Goal: Information Seeking & Learning: Learn about a topic

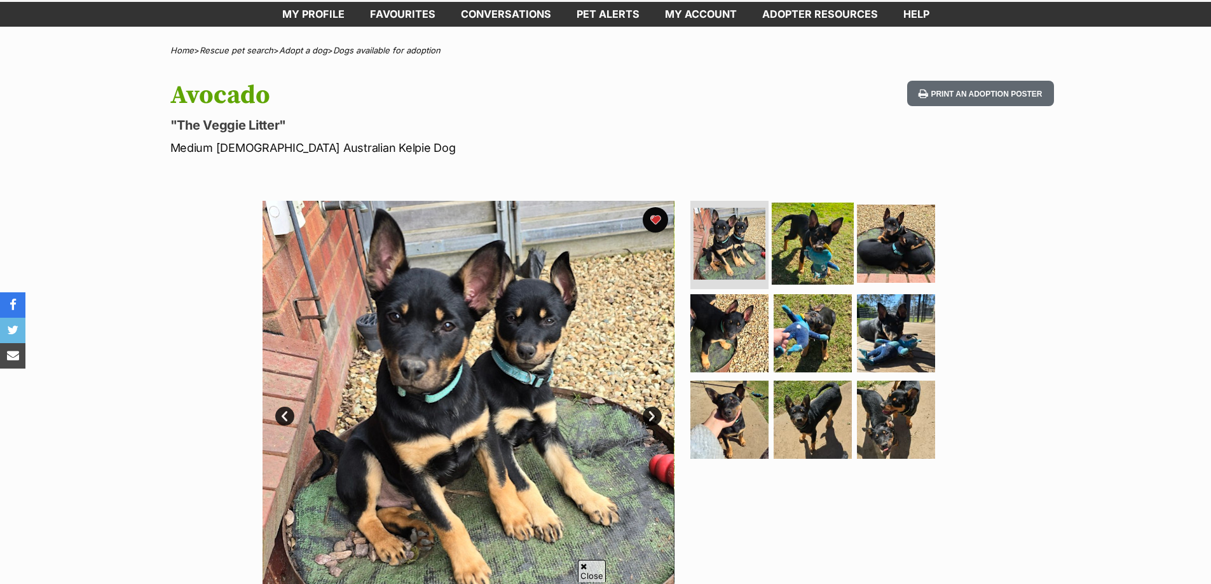
click at [810, 244] on img at bounding box center [813, 243] width 82 height 82
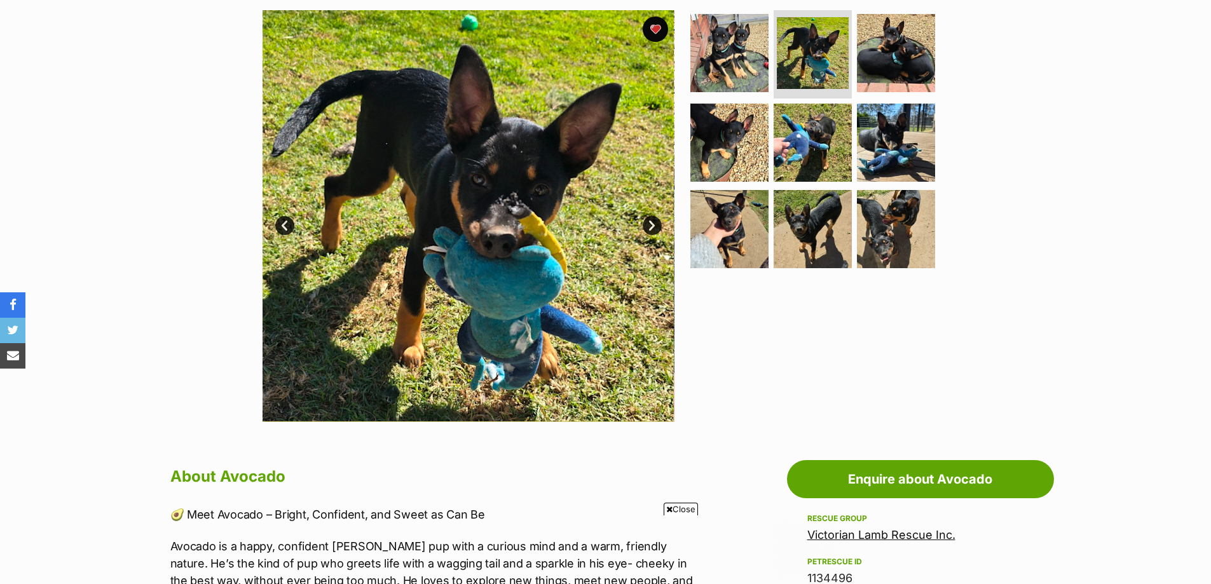
click at [652, 224] on link "Next" at bounding box center [652, 225] width 19 height 19
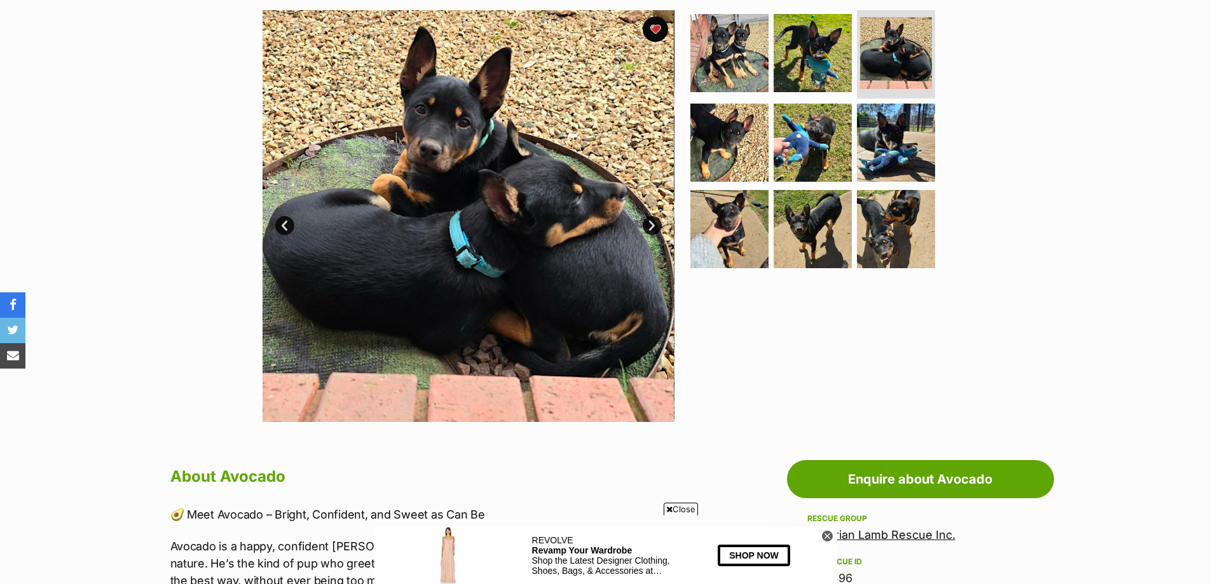
click at [652, 224] on link "Next" at bounding box center [652, 225] width 19 height 19
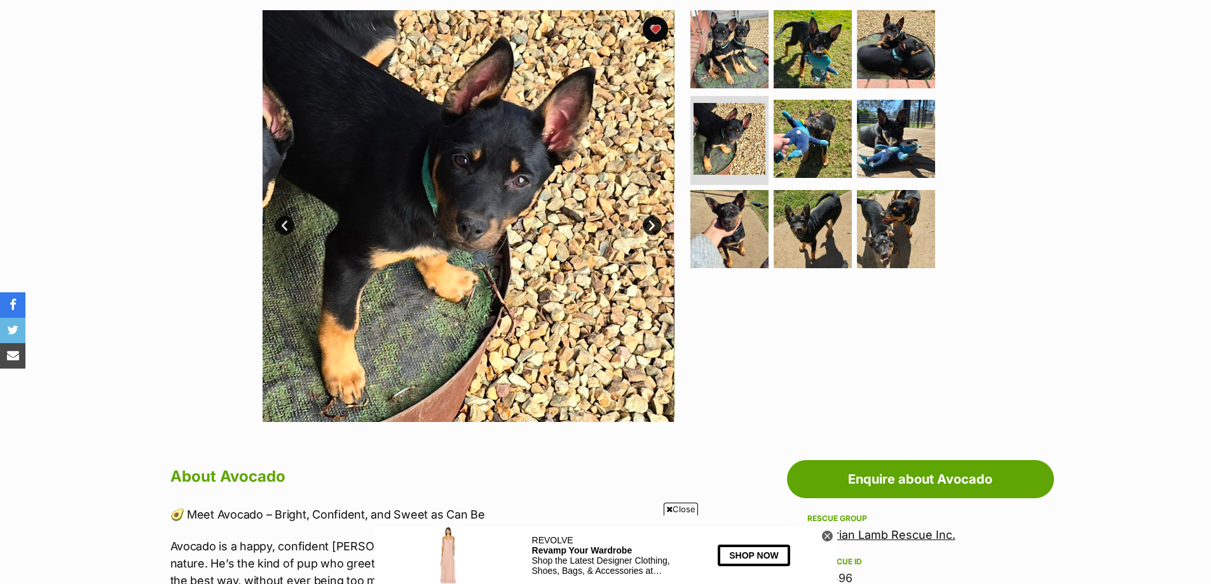
click at [652, 224] on link "Next" at bounding box center [652, 225] width 19 height 19
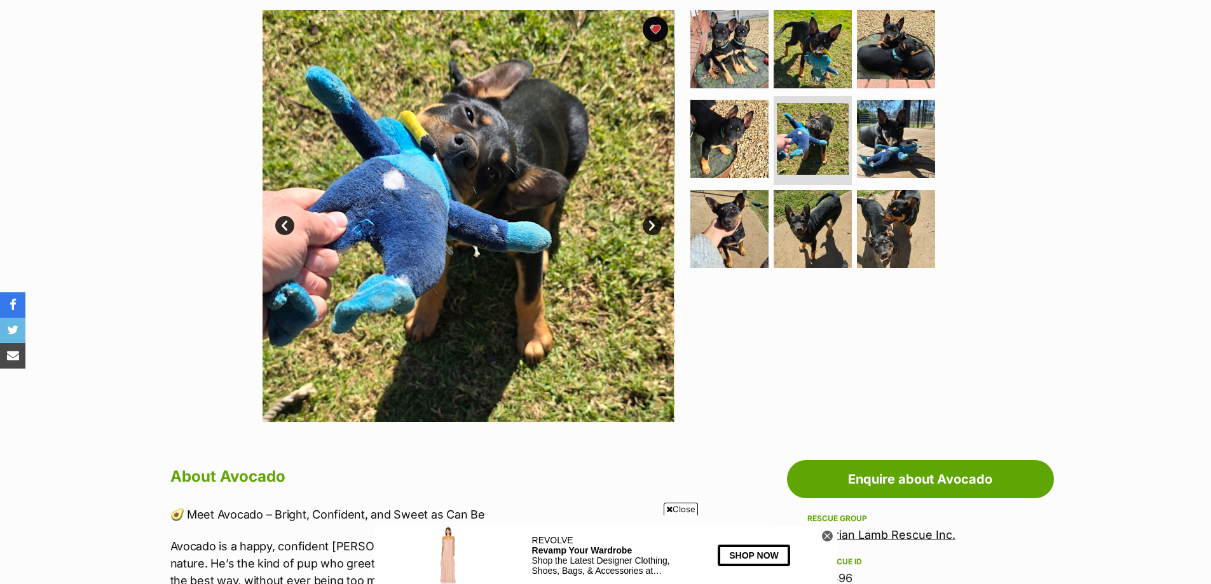
click at [652, 224] on link "Next" at bounding box center [652, 225] width 19 height 19
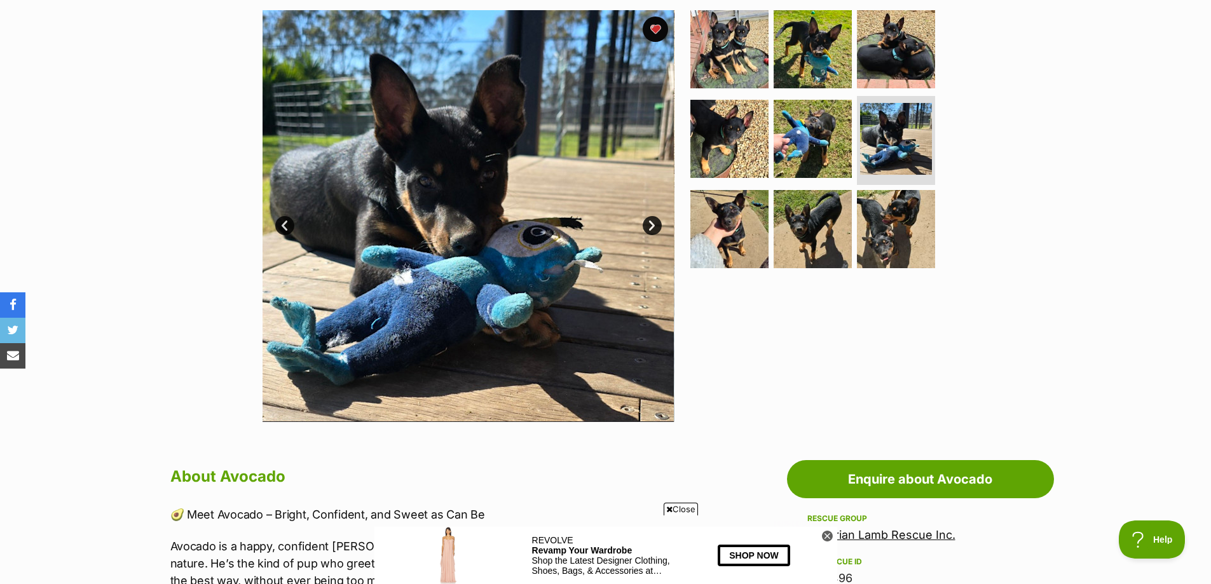
click at [652, 224] on link "Next" at bounding box center [652, 225] width 19 height 19
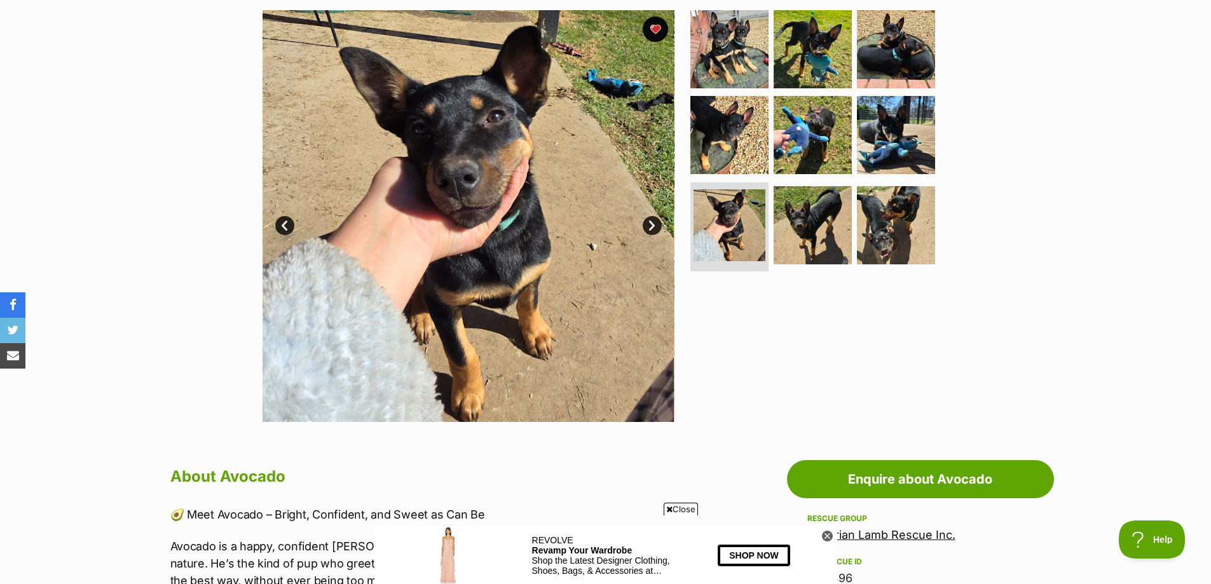
click at [652, 224] on link "Next" at bounding box center [652, 225] width 19 height 19
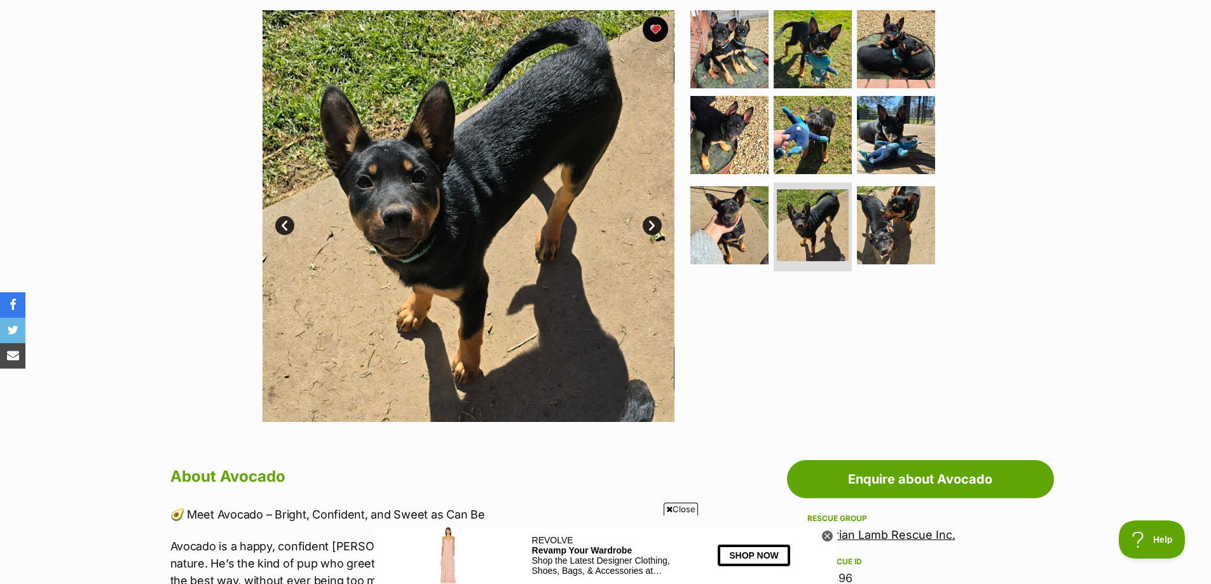
click at [652, 224] on link "Next" at bounding box center [652, 225] width 19 height 19
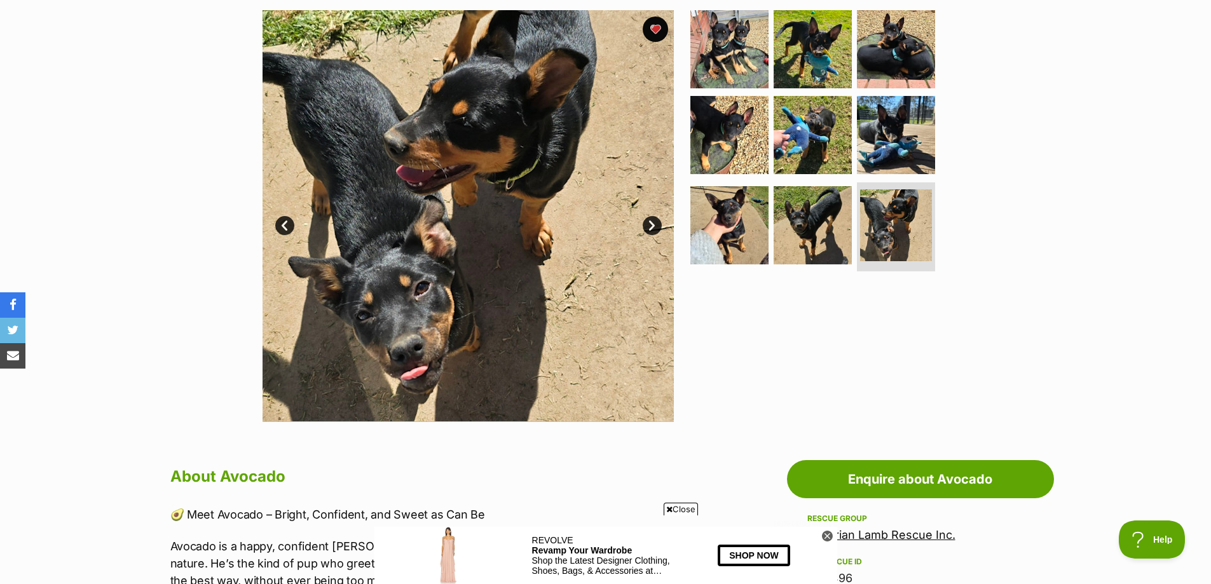
click at [652, 224] on link "Next" at bounding box center [652, 225] width 19 height 19
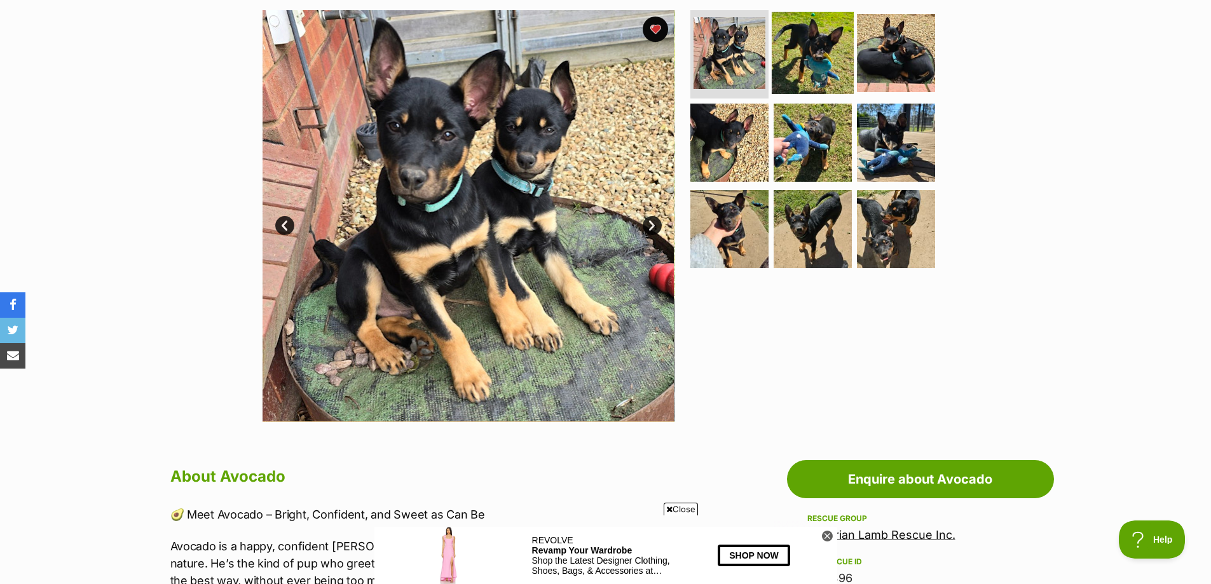
click at [815, 56] on img at bounding box center [813, 52] width 82 height 82
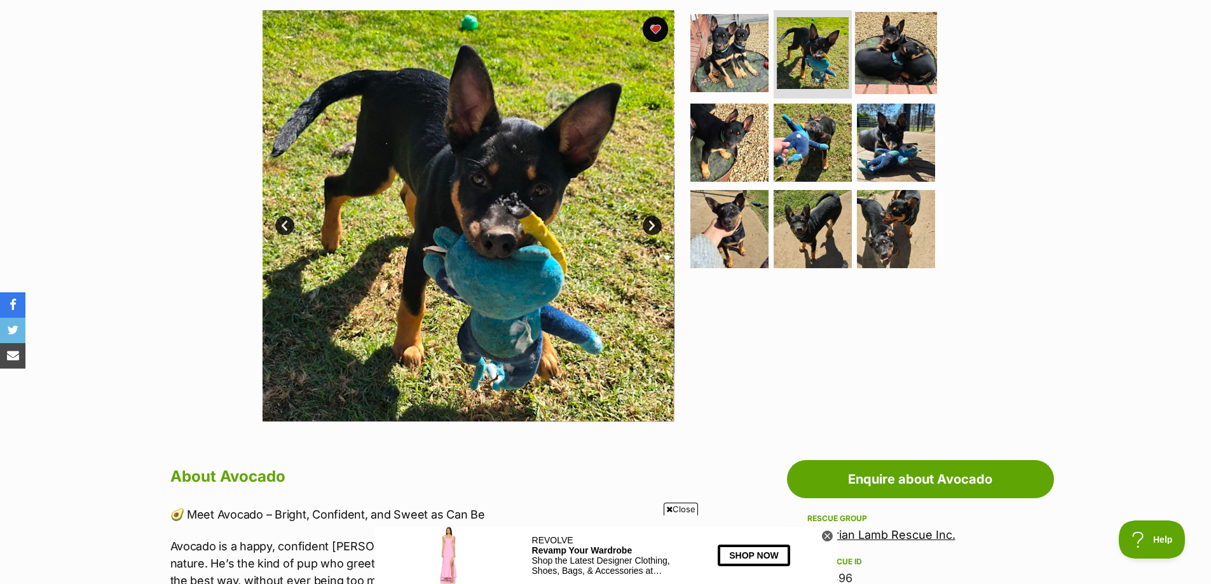
click at [877, 58] on img at bounding box center [896, 52] width 82 height 82
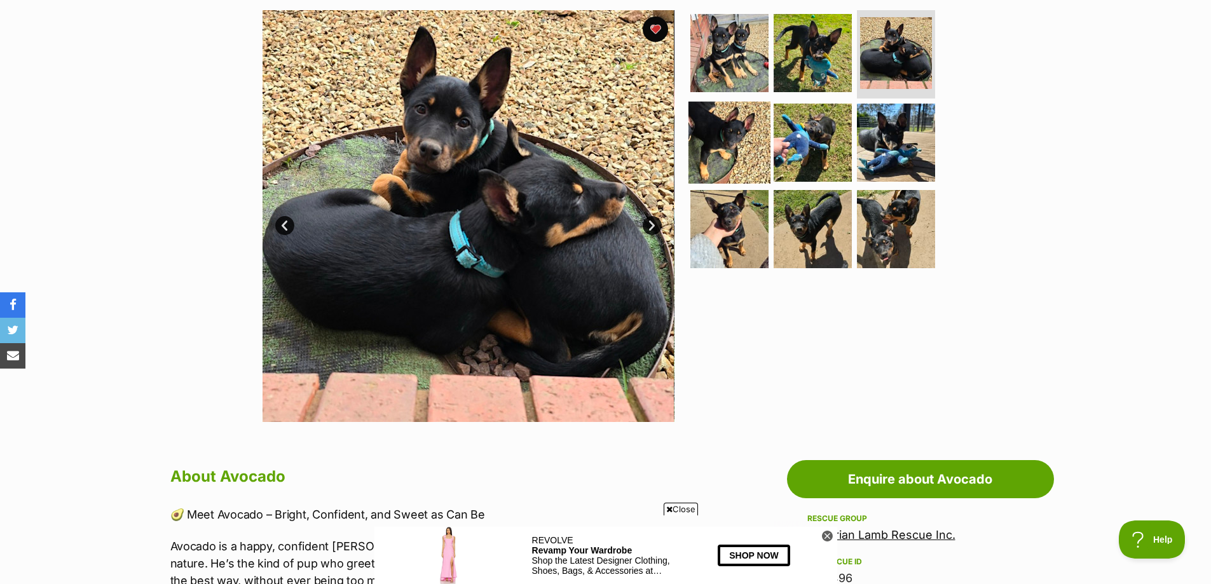
click at [728, 133] on img at bounding box center [729, 143] width 82 height 82
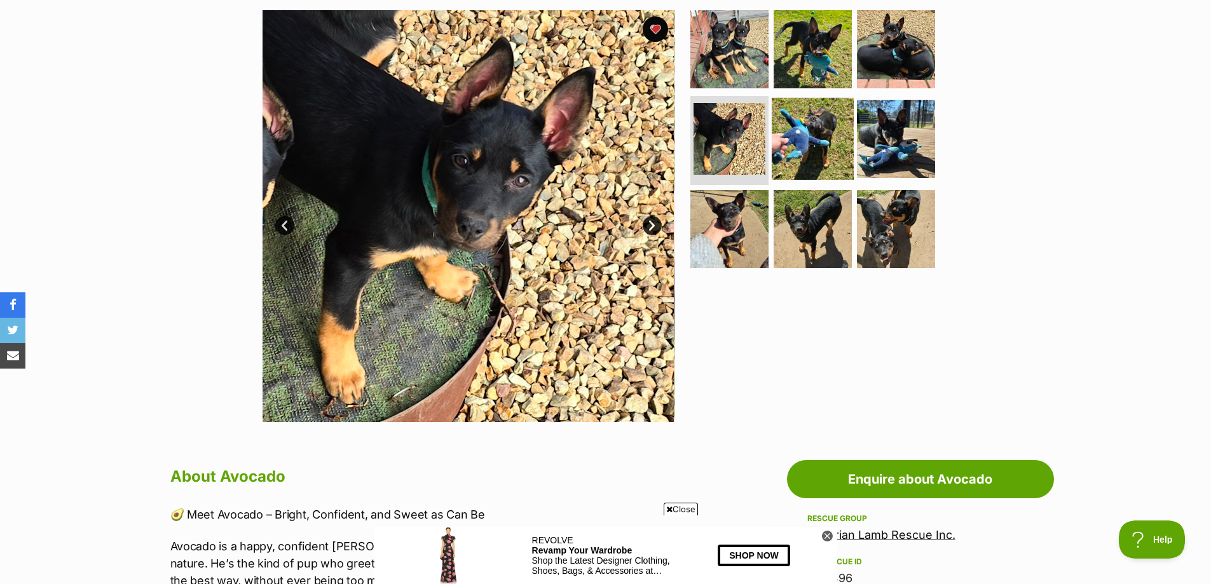
click at [819, 152] on img at bounding box center [813, 139] width 82 height 82
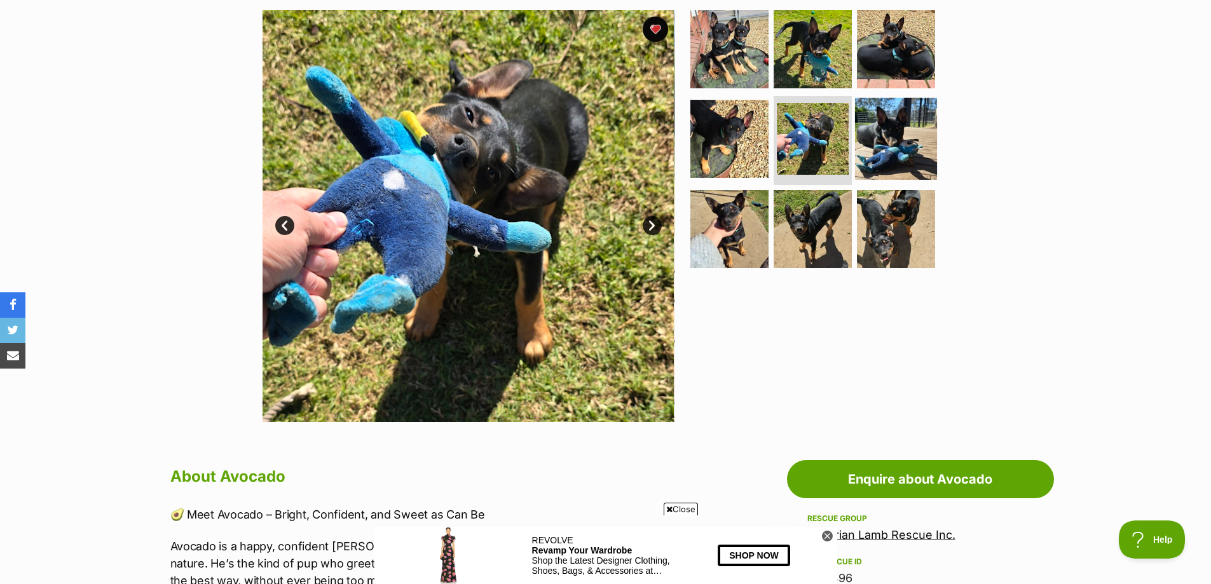
click at [879, 145] on img at bounding box center [896, 139] width 82 height 82
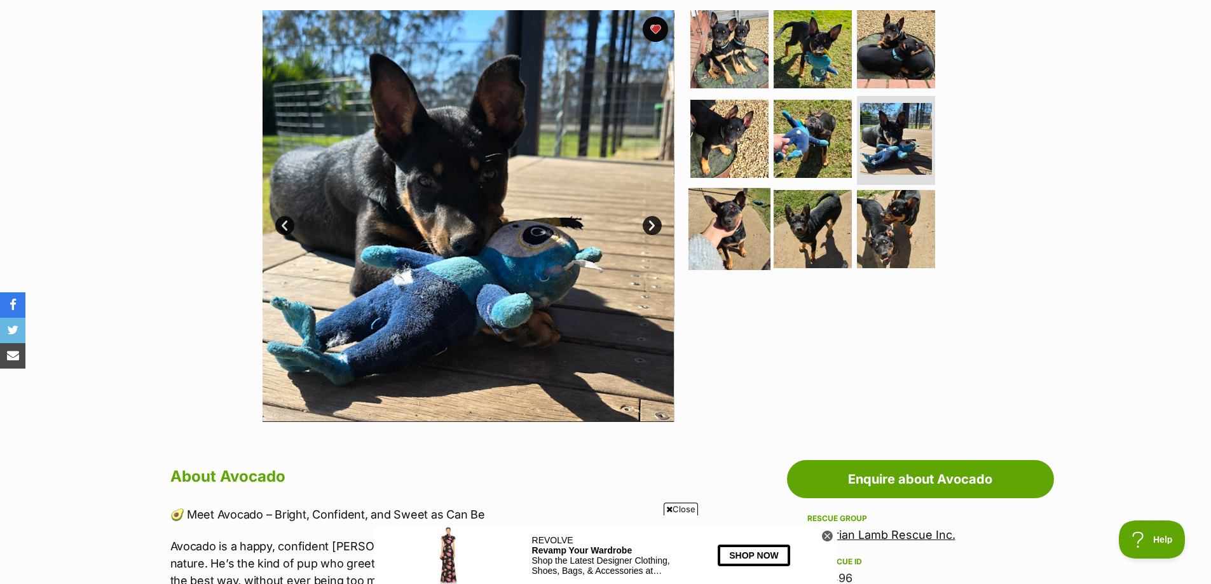
click at [721, 221] on img at bounding box center [729, 229] width 82 height 82
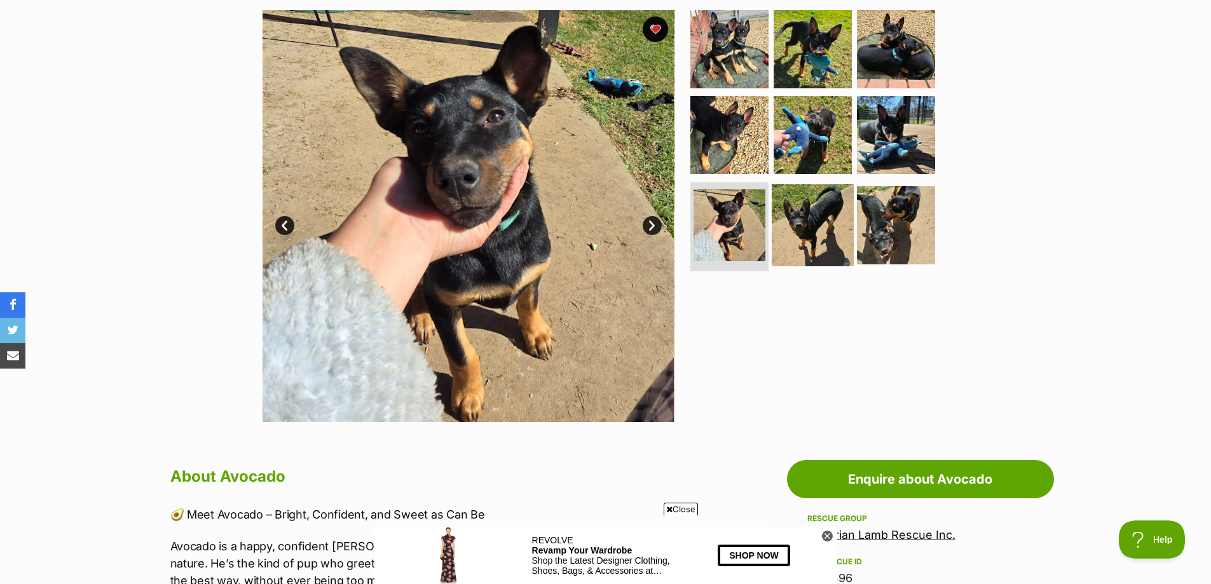
click at [829, 240] on img at bounding box center [813, 225] width 82 height 82
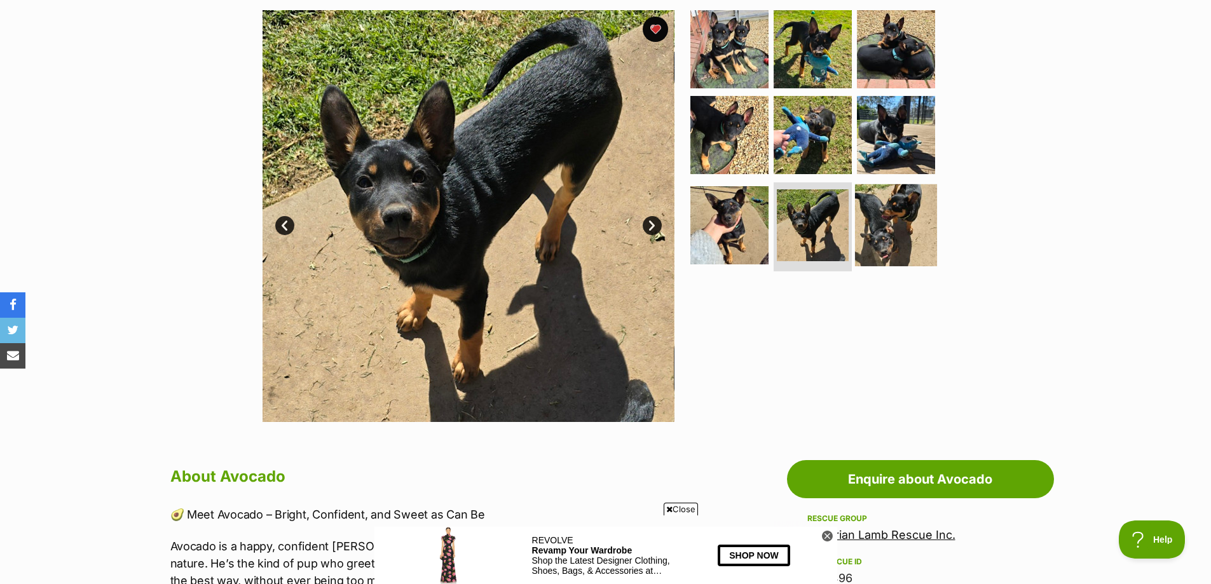
click at [884, 239] on img at bounding box center [896, 225] width 82 height 82
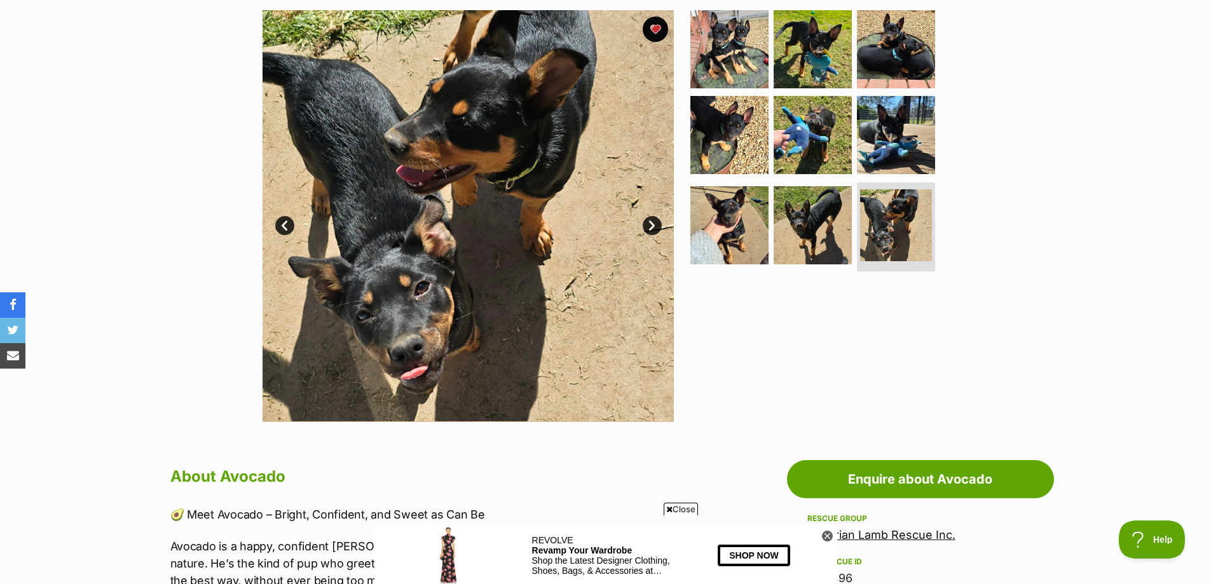
click at [287, 228] on link "Prev" at bounding box center [284, 225] width 19 height 19
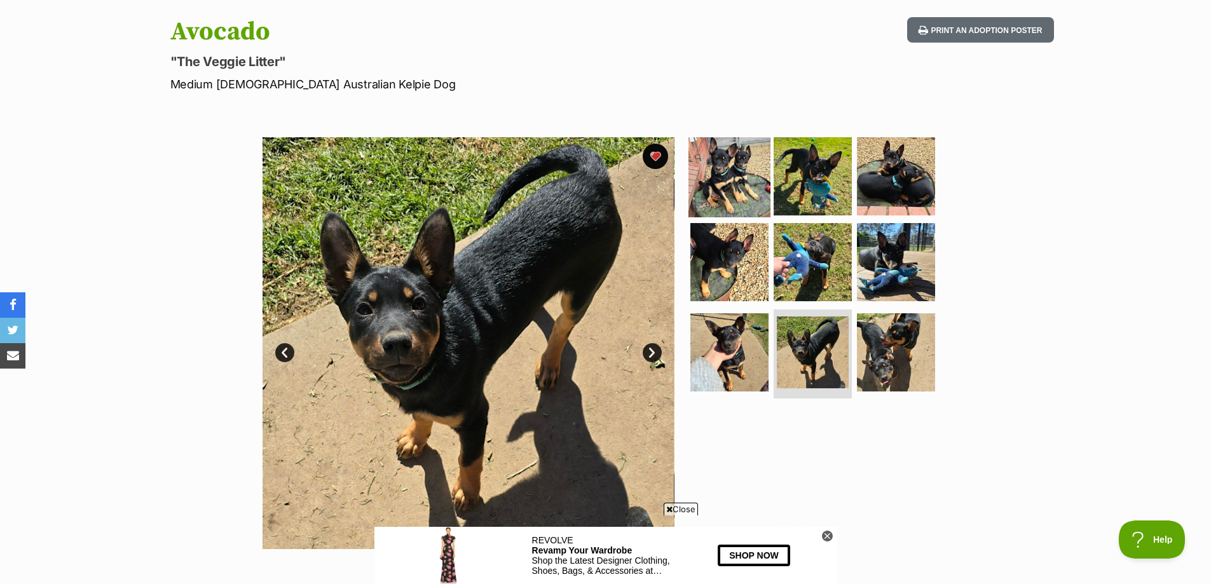
click at [704, 165] on img at bounding box center [729, 176] width 82 height 82
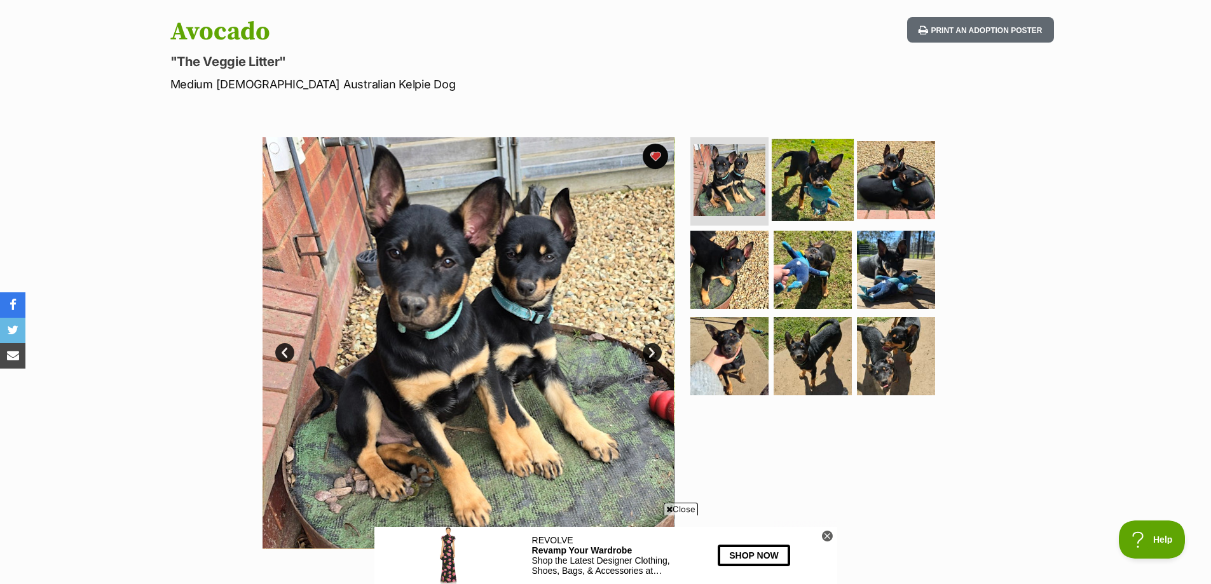
click at [796, 174] on img at bounding box center [813, 180] width 82 height 82
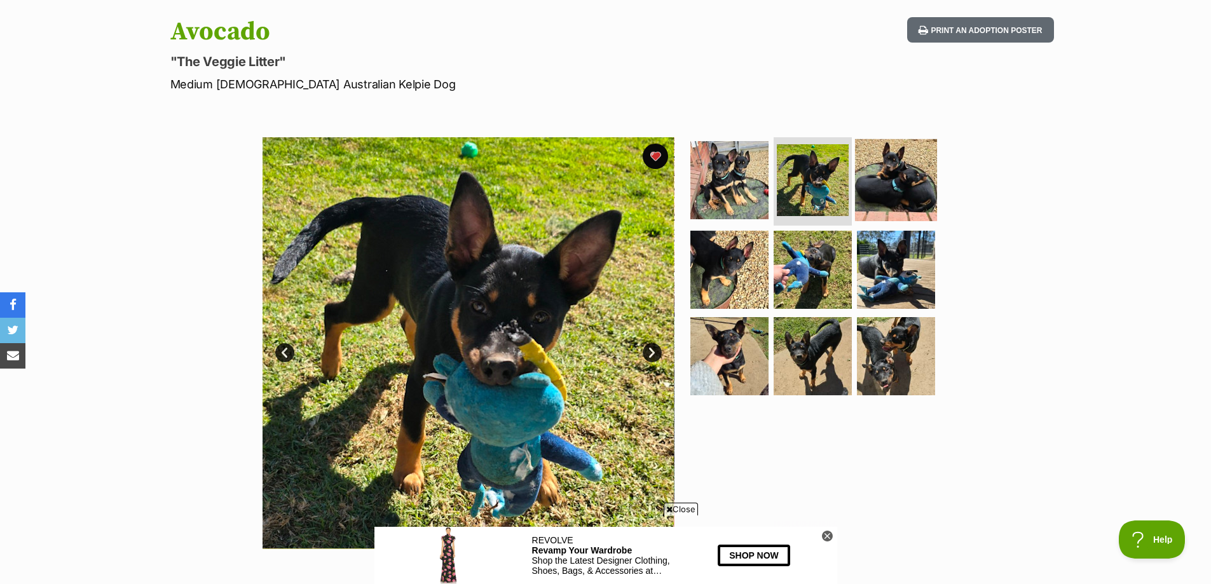
click at [924, 205] on img at bounding box center [896, 180] width 82 height 82
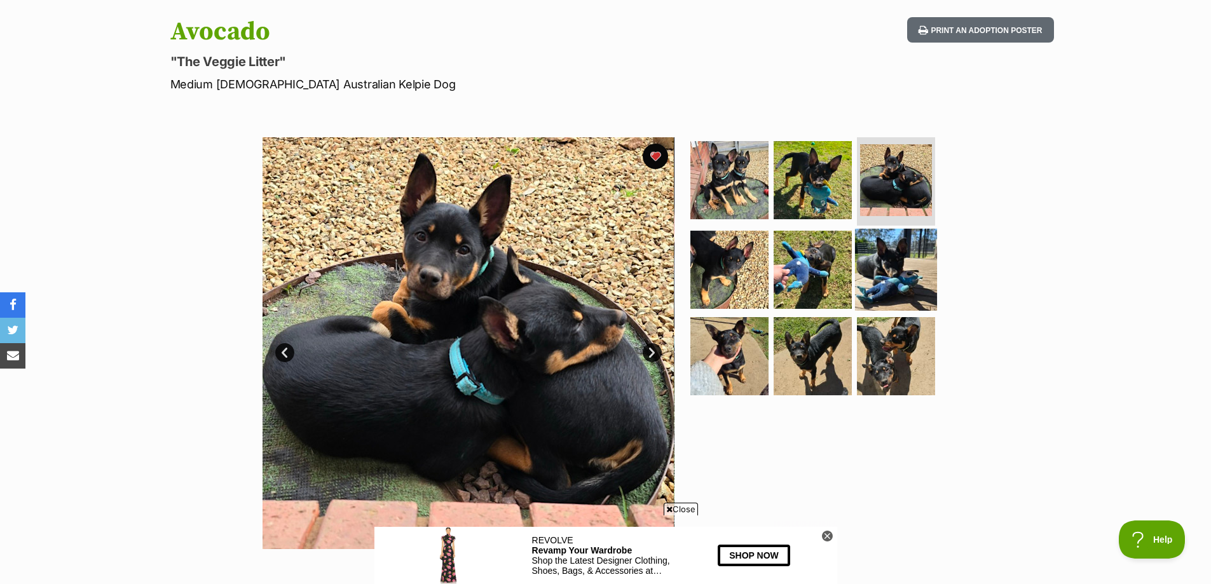
click at [909, 266] on img at bounding box center [896, 270] width 82 height 82
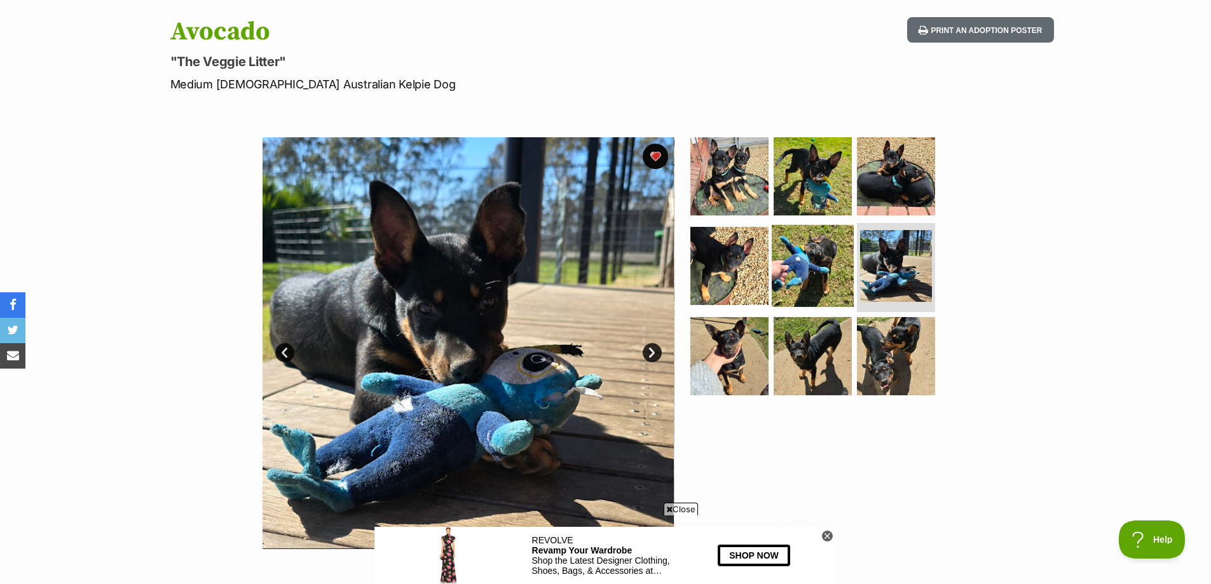
click at [840, 243] on img at bounding box center [813, 266] width 82 height 82
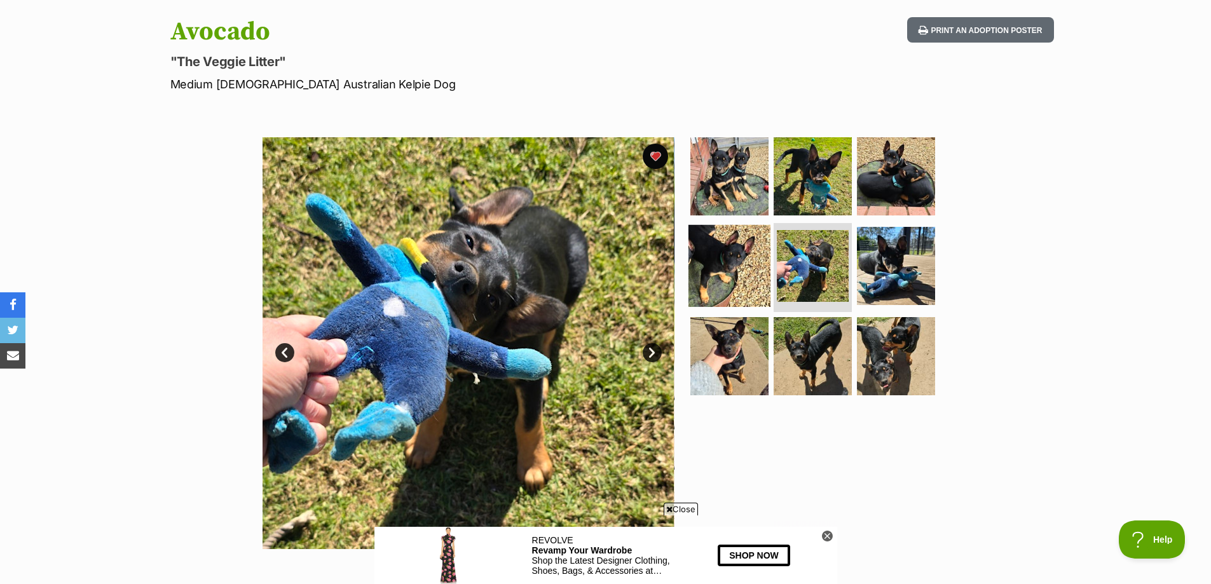
click at [709, 233] on img at bounding box center [729, 266] width 82 height 82
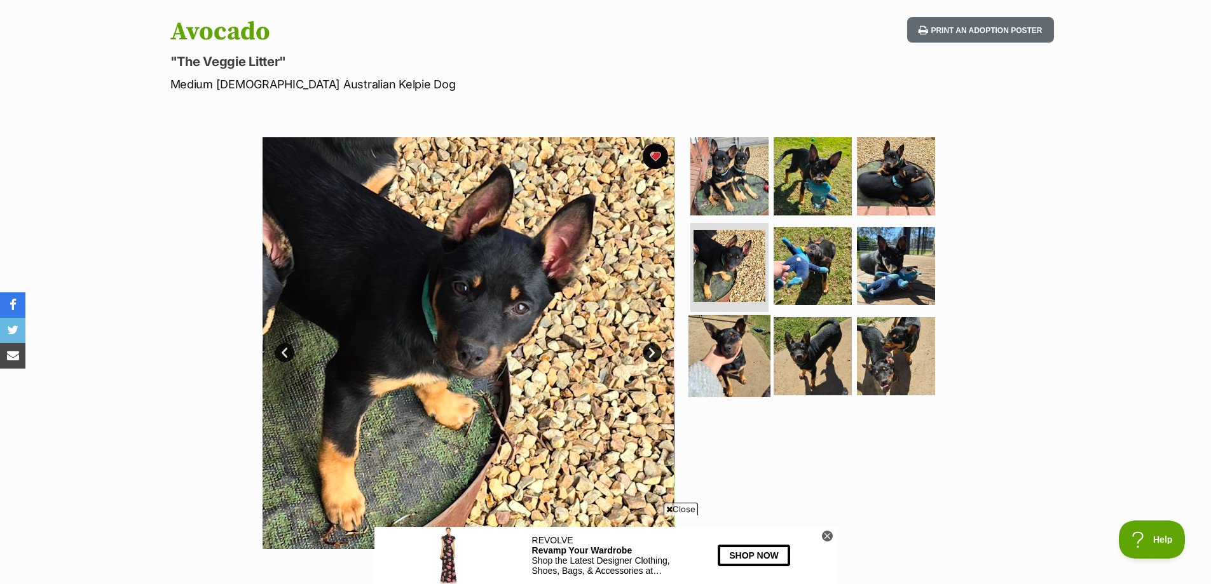
click at [721, 362] on img at bounding box center [729, 356] width 82 height 82
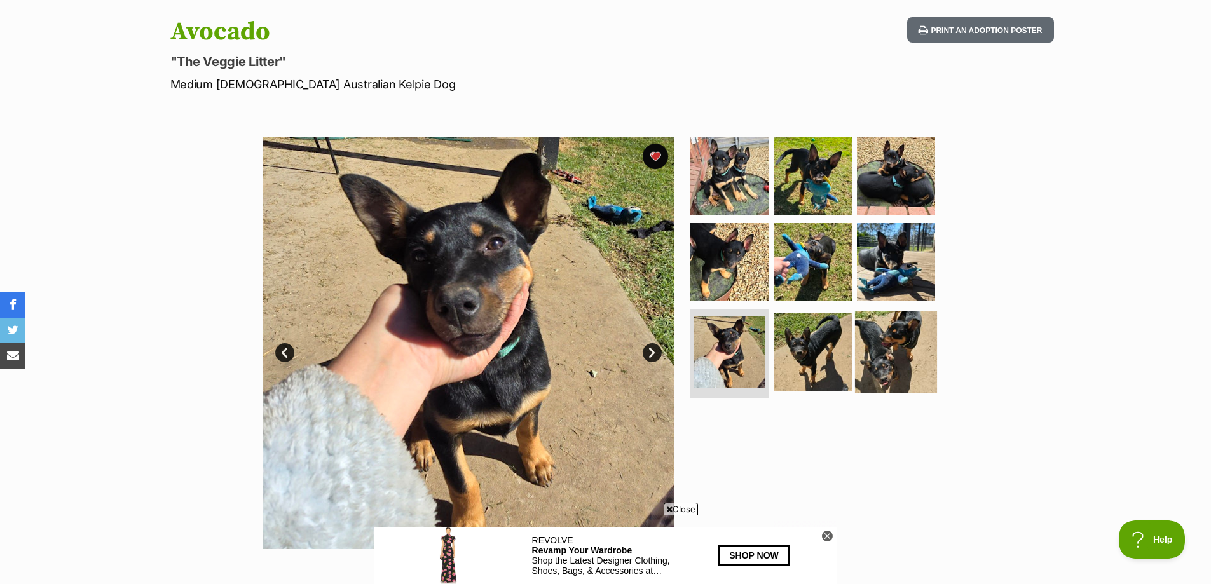
click at [897, 369] on img at bounding box center [896, 352] width 82 height 82
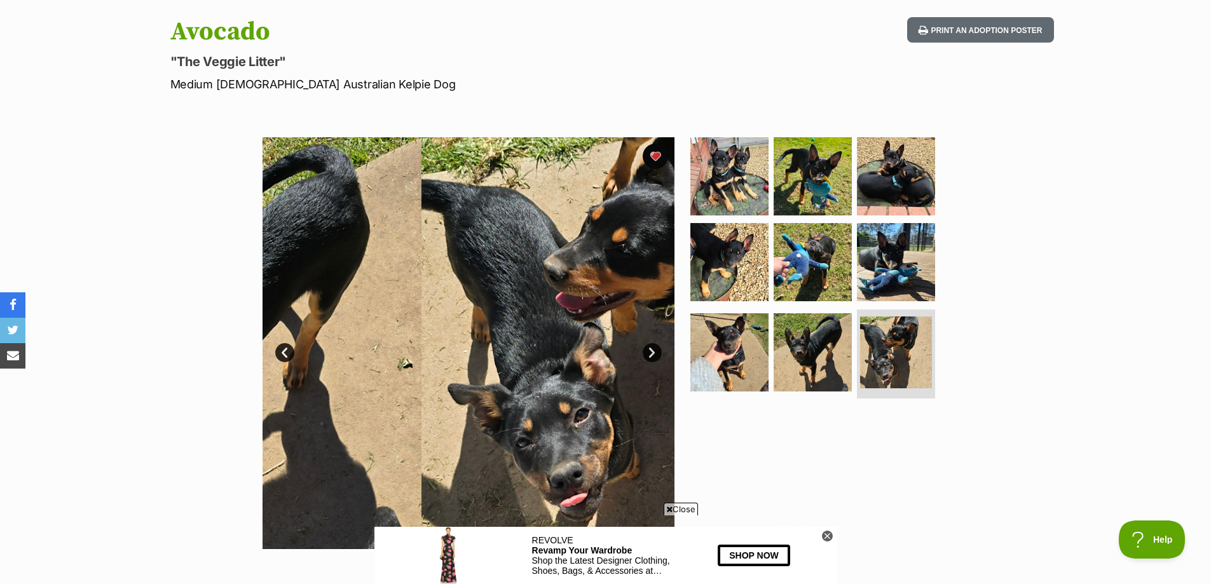
drag, startPoint x: 678, startPoint y: 213, endPoint x: 684, endPoint y: 222, distance: 11.1
click at [678, 217] on section "Available 9 of 9 images 9 of 9 images 9 of 9 images 9 of 9 images 9 of 9 images…" at bounding box center [605, 333] width 725 height 431
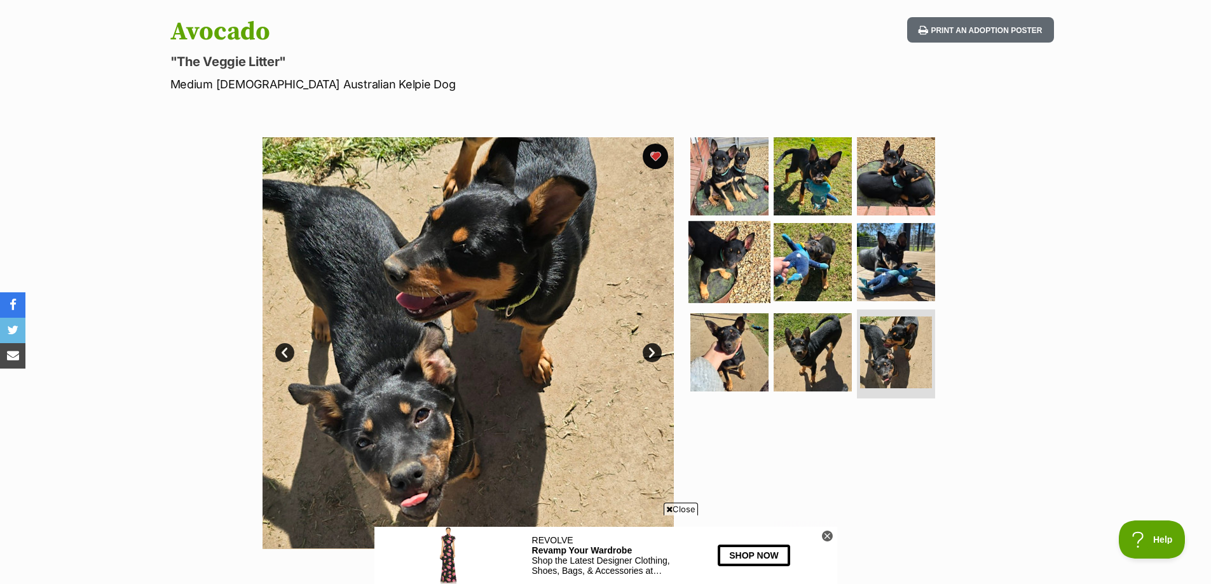
click at [712, 241] on img at bounding box center [729, 262] width 82 height 82
